Goal: Transaction & Acquisition: Purchase product/service

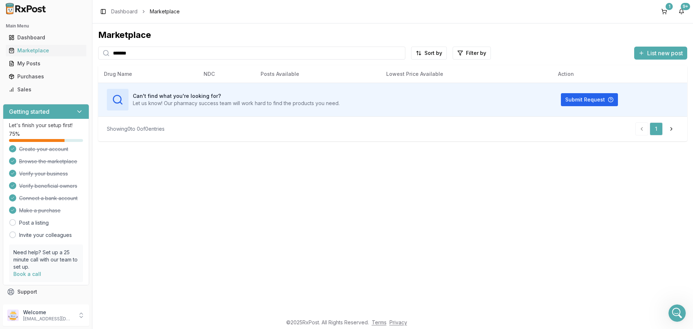
scroll to position [6074, 0]
drag, startPoint x: 177, startPoint y: 56, endPoint x: -8, endPoint y: 46, distance: 185.8
click at [0, 46] on html "Main Menu Dashboard Marketplace My Posts Purchases Sales Getting started Let's …" at bounding box center [346, 164] width 693 height 329
type input "*********"
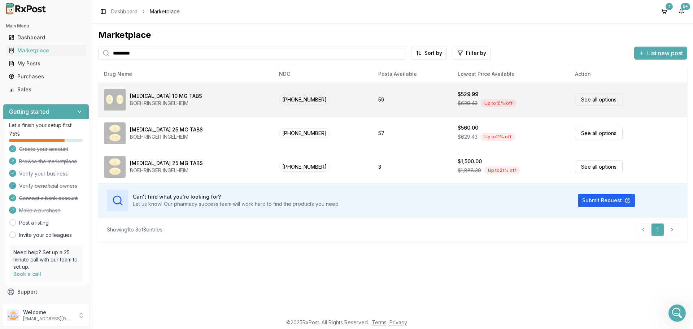
click at [256, 102] on div "[MEDICAL_DATA] 10 MG TABS BOEHRINGER INGELHEIM" at bounding box center [186, 100] width 164 height 22
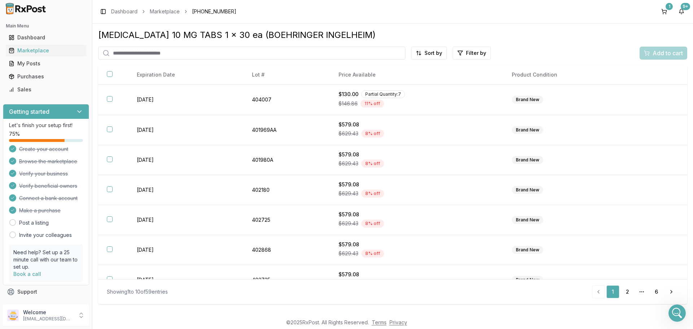
click at [441, 54] on html "Main Menu Dashboard Marketplace My Posts Purchases Sales Getting started Let's …" at bounding box center [346, 164] width 693 height 329
click at [427, 78] on div "Price (Low to High)" at bounding box center [411, 80] width 69 height 12
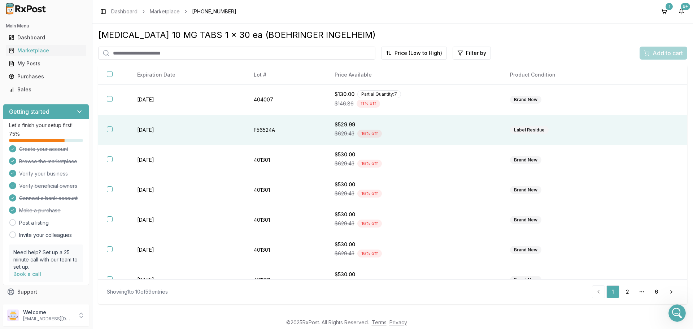
click at [113, 132] on th at bounding box center [113, 130] width 30 height 30
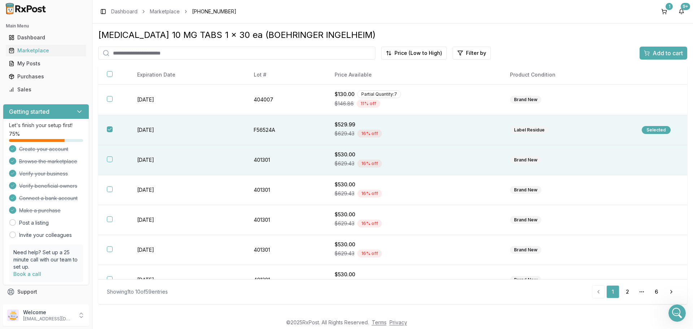
click at [109, 164] on th at bounding box center [113, 160] width 30 height 30
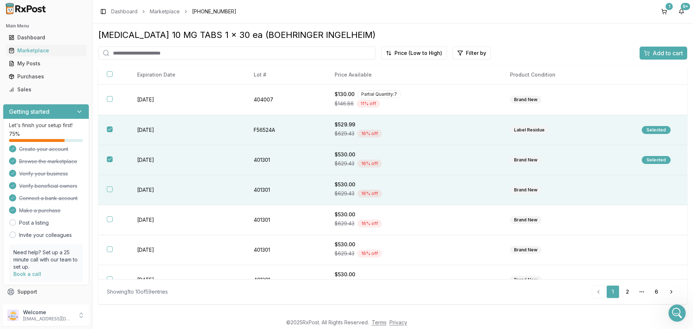
click at [110, 190] on button "button" at bounding box center [110, 189] width 6 height 6
click at [662, 53] on span "Add to cart" at bounding box center [668, 53] width 30 height 9
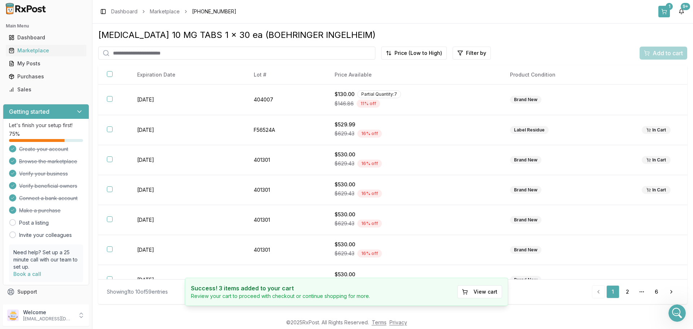
click at [662, 10] on button "1" at bounding box center [664, 12] width 12 height 12
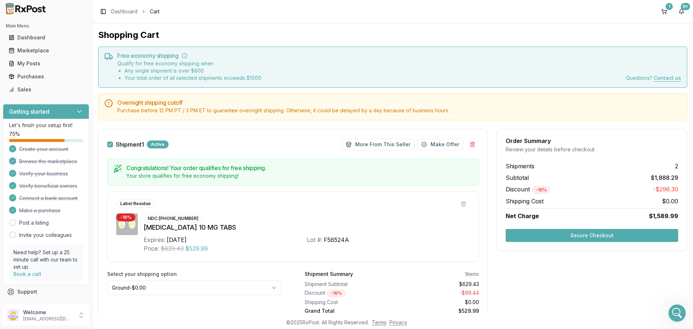
click at [623, 236] on button "Secure Checkout" at bounding box center [592, 235] width 173 height 13
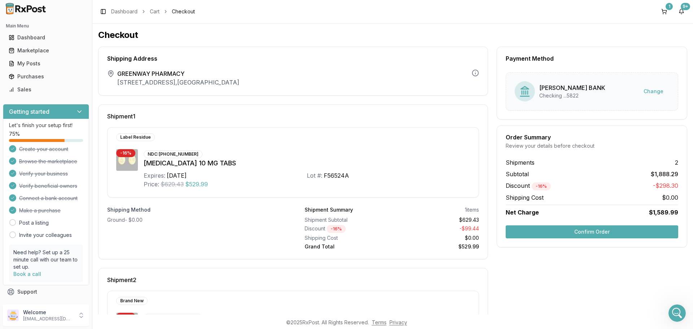
scroll to position [139, 0]
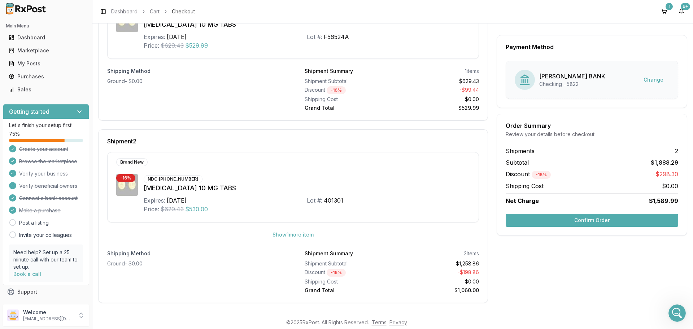
click at [576, 221] on button "Confirm Order" at bounding box center [592, 220] width 173 height 13
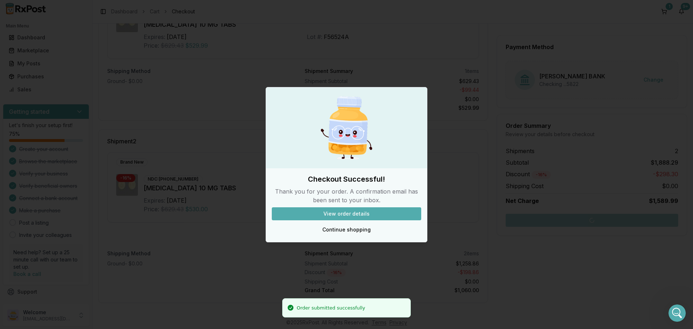
click at [339, 212] on button "View order details" at bounding box center [346, 213] width 149 height 13
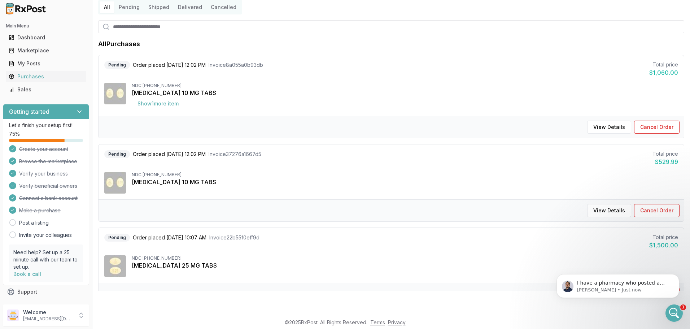
scroll to position [6129, 0]
